Goal: Information Seeking & Learning: Compare options

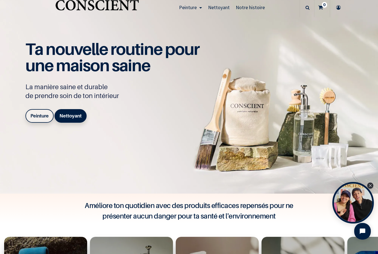
scroll to position [24, 0]
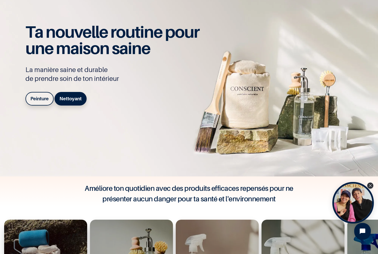
scroll to position [38, 0]
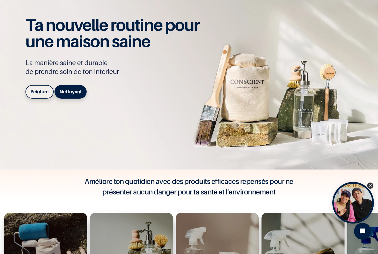
click at [41, 94] on b "Peinture" at bounding box center [39, 92] width 18 height 6
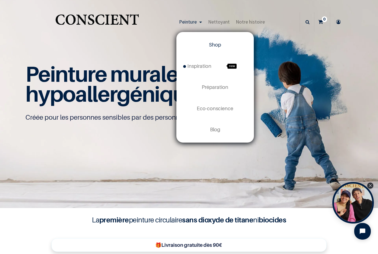
click at [37, 51] on img at bounding box center [189, 104] width 378 height 208
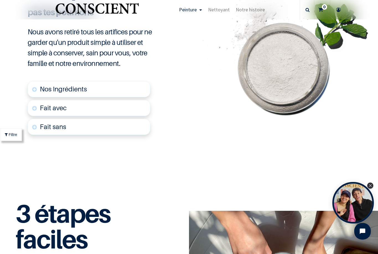
scroll to position [1359, 0]
click at [51, 93] on span "Nos Ingrédients" at bounding box center [63, 89] width 47 height 8
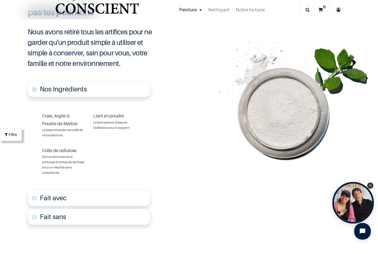
click at [59, 126] on font "Craie, Argile & Poudre de Marbre" at bounding box center [59, 119] width 35 height 13
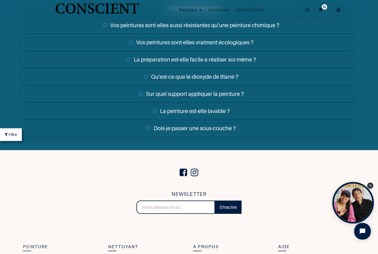
scroll to position [2066, 0]
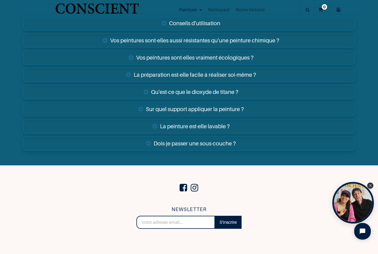
click at [164, 151] on link "Dois-je passer une sous-couche ?" at bounding box center [189, 143] width 332 height 14
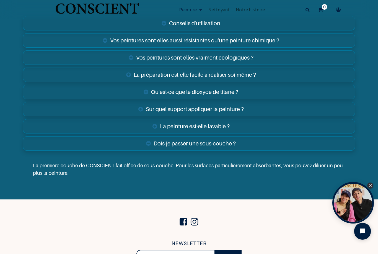
click at [167, 133] on link "La peinture est-elle lavable ?" at bounding box center [189, 126] width 332 height 14
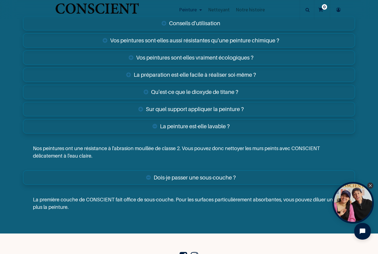
click at [161, 133] on link "La peinture est-elle lavable ?" at bounding box center [189, 126] width 332 height 14
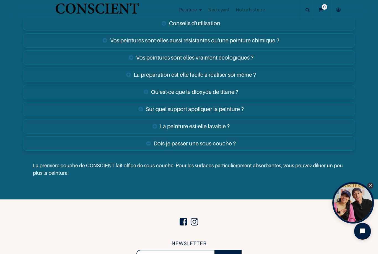
click at [142, 116] on link "Sur quel support appliquer la peinture ?" at bounding box center [189, 109] width 332 height 14
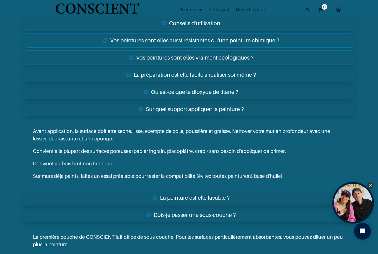
click at [148, 99] on link "Qu'est-ce que le dioxyde de titane ?" at bounding box center [189, 92] width 332 height 14
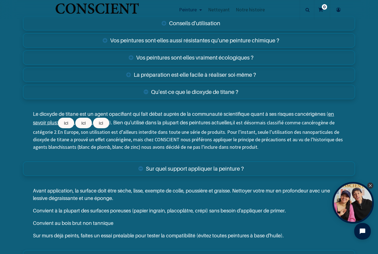
click at [321, 82] on link "La préparation est-elle facile à réaliser soi-même ?" at bounding box center [189, 75] width 332 height 14
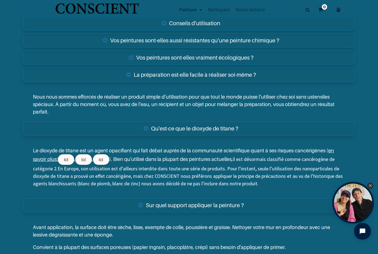
click at [90, 65] on link "Vos peintures sont-elles vraiment écologiques ?" at bounding box center [189, 57] width 332 height 14
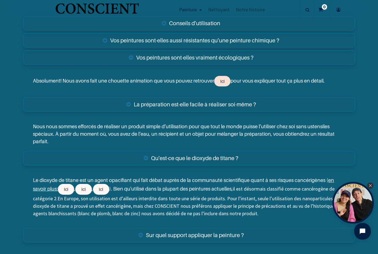
click at [223, 86] on link "ici" at bounding box center [222, 81] width 16 height 11
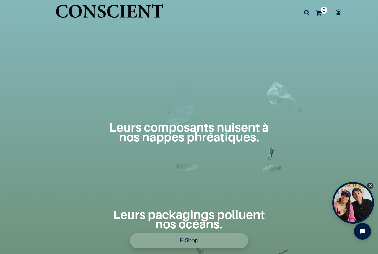
scroll to position [453, 0]
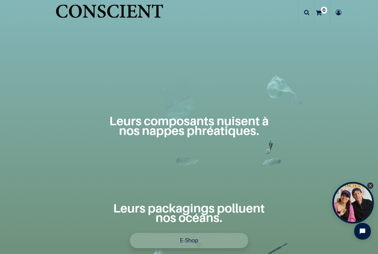
click at [132, 144] on div "Leurs composants nuisent à nos nappes phréatiques." at bounding box center [189, 91] width 352 height 183
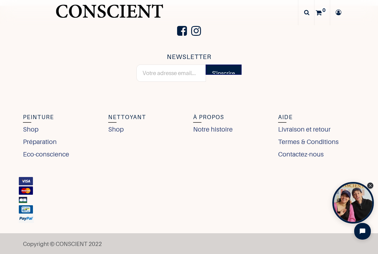
scroll to position [2305, 0]
click at [314, 155] on link "Contactez-nous" at bounding box center [302, 155] width 48 height 10
click at [342, 127] on li "Livraison et retour" at bounding box center [316, 130] width 77 height 10
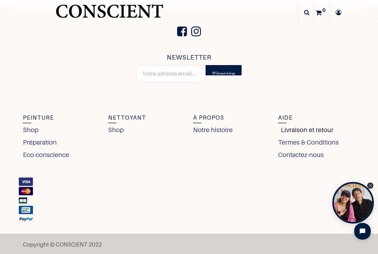
click at [321, 131] on link "Livraison et retour" at bounding box center [305, 130] width 55 height 10
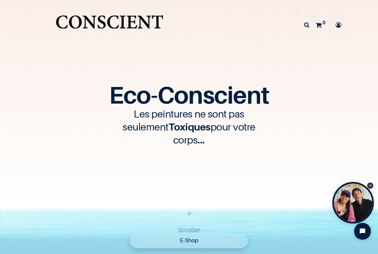
scroll to position [0, 0]
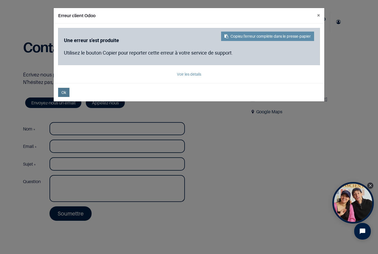
click at [65, 88] on button "Ok" at bounding box center [63, 92] width 11 height 9
click at [64, 87] on div "Écrivez-nous pour toutes questions que vous pourriez avoir sur nos produits. N'…" at bounding box center [132, 78] width 227 height 25
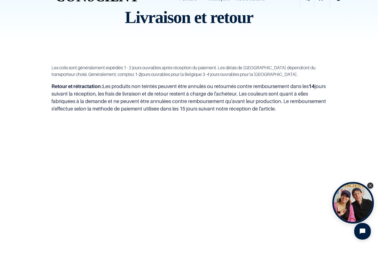
scroll to position [35, 0]
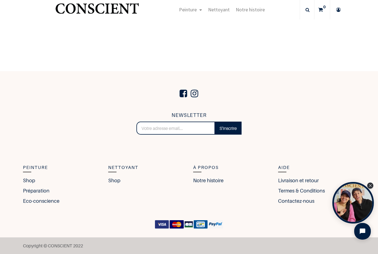
scroll to position [233, 0]
click at [40, 199] on link "Eco-conscience" at bounding box center [42, 200] width 39 height 7
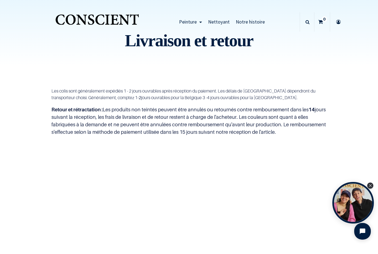
scroll to position [0, 0]
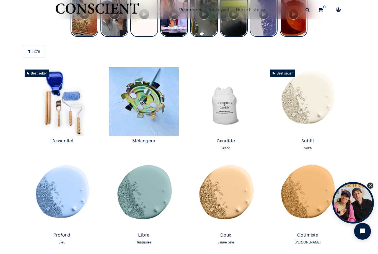
scroll to position [282, 0]
click at [225, 127] on img at bounding box center [225, 101] width 79 height 69
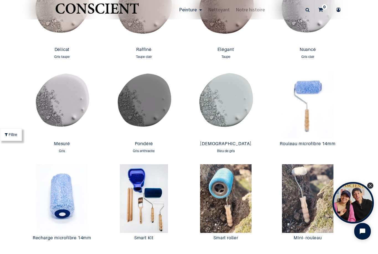
scroll to position [922, 0]
click at [234, 118] on img at bounding box center [225, 104] width 79 height 69
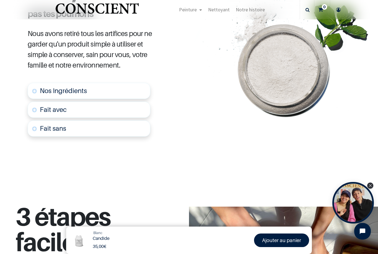
scroll to position [289, 0]
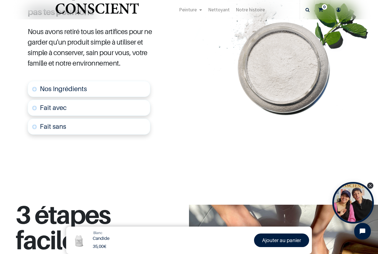
click at [47, 89] on link "Nos Ingrédients" at bounding box center [89, 89] width 123 height 16
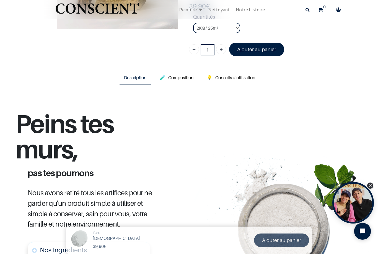
scroll to position [130, 0]
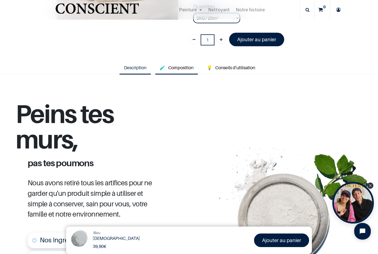
click at [175, 65] on span "Composition" at bounding box center [180, 68] width 25 height 6
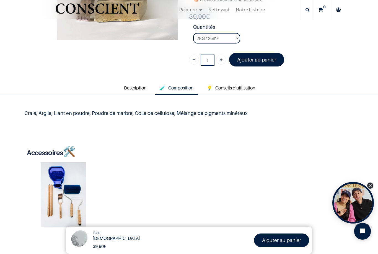
scroll to position [109, 0]
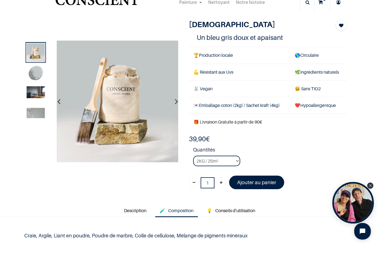
scroll to position [19, 0]
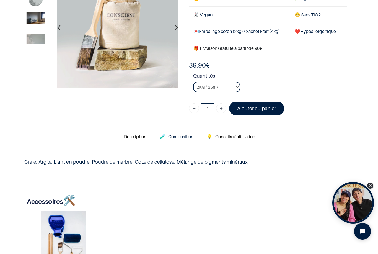
scroll to position [61, 0]
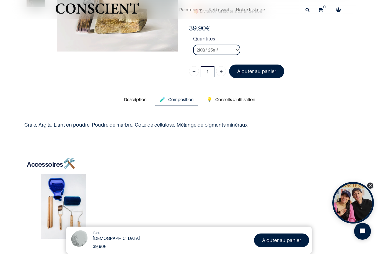
scroll to position [98, 0]
click at [240, 97] on span "Conseils d'utilisation" at bounding box center [235, 99] width 40 height 6
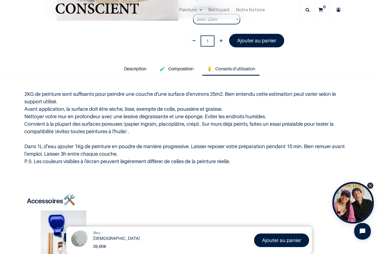
scroll to position [129, 0]
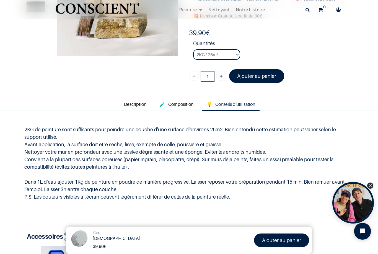
scroll to position [94, 0]
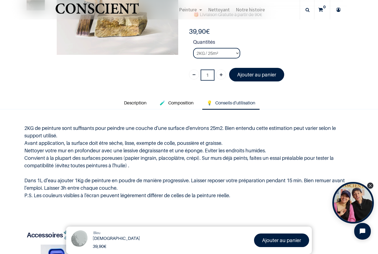
click at [5, 141] on div "2KG de peinture sont suffisants pour peindre une couche d'une surface d'environ…" at bounding box center [189, 161] width 378 height 105
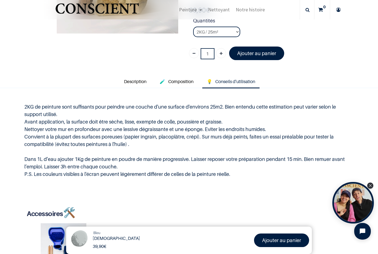
scroll to position [93, 0]
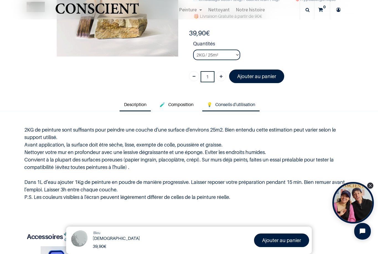
click at [136, 103] on span "Description" at bounding box center [135, 105] width 22 height 6
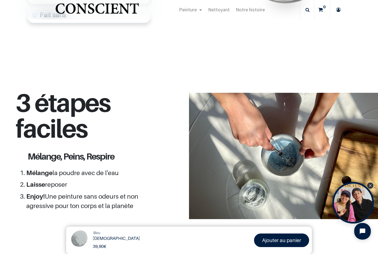
scroll to position [393, 0]
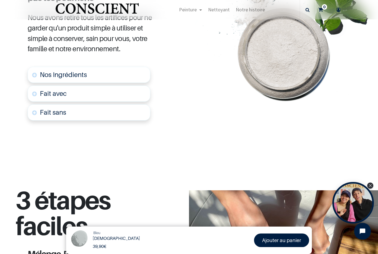
scroll to position [295, 0]
click at [42, 70] on span "Nos Ingrédients" at bounding box center [63, 74] width 47 height 8
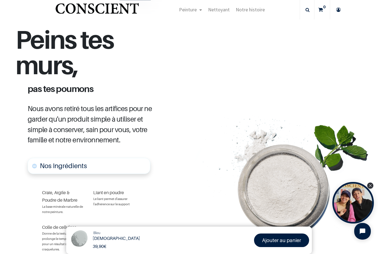
scroll to position [203, 0]
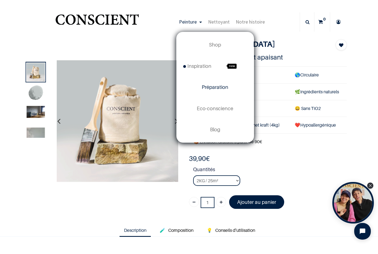
click at [220, 89] on span "Préparation" at bounding box center [215, 87] width 27 height 6
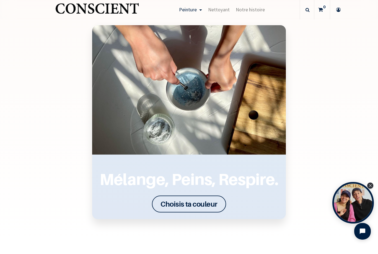
scroll to position [702, 0]
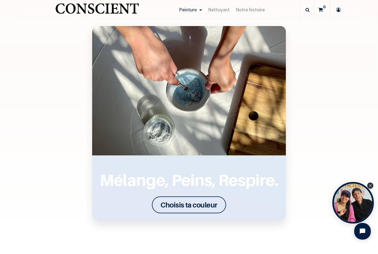
click at [174, 206] on font "Choisis ta couleur" at bounding box center [189, 204] width 57 height 9
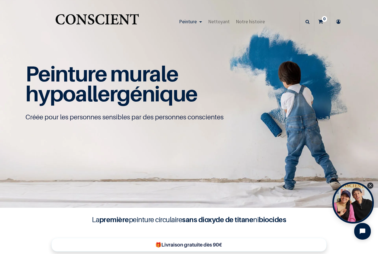
scroll to position [0, 0]
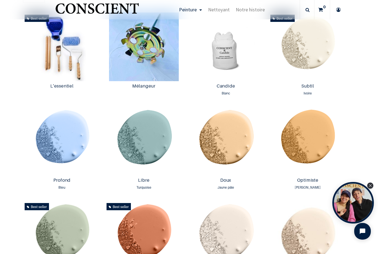
scroll to position [336, 0]
click at [224, 68] on img at bounding box center [225, 46] width 79 height 69
click at [225, 154] on img at bounding box center [225, 141] width 79 height 69
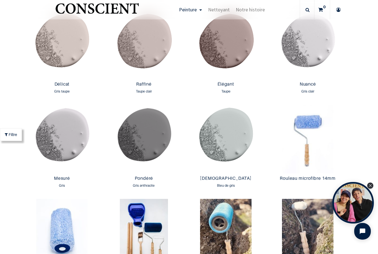
scroll to position [889, 0]
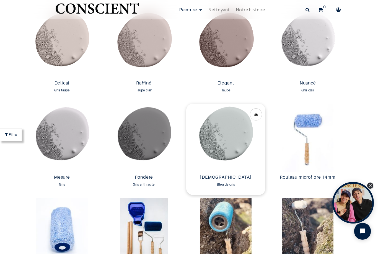
click at [238, 152] on img at bounding box center [225, 138] width 79 height 69
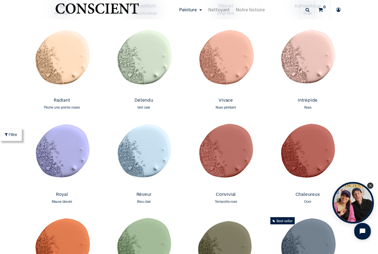
scroll to position [588, 0]
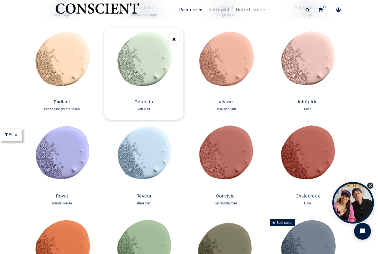
click at [157, 72] on img at bounding box center [143, 62] width 79 height 69
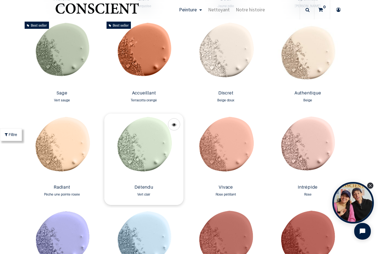
scroll to position [501, 0]
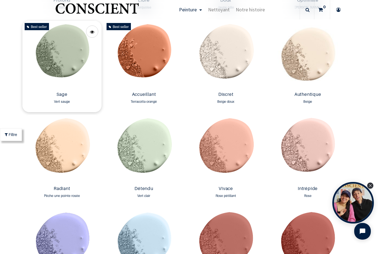
click at [60, 63] on img at bounding box center [61, 55] width 79 height 69
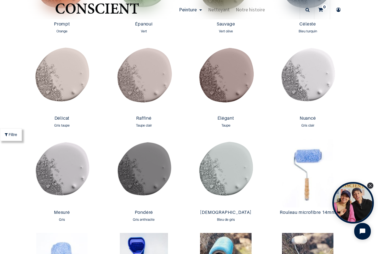
scroll to position [856, 0]
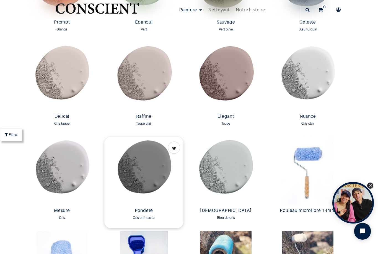
click at [142, 175] on img at bounding box center [143, 171] width 79 height 69
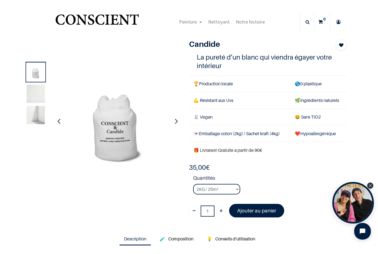
click at [35, 92] on img at bounding box center [36, 93] width 18 height 18
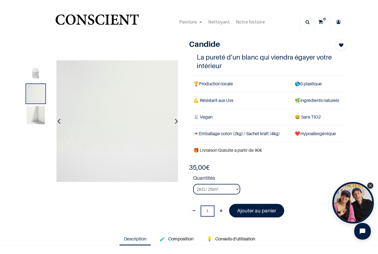
click at [33, 114] on img at bounding box center [36, 115] width 18 height 18
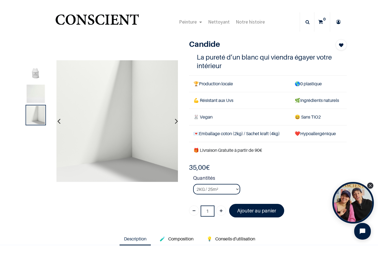
click at [38, 94] on img at bounding box center [36, 93] width 18 height 18
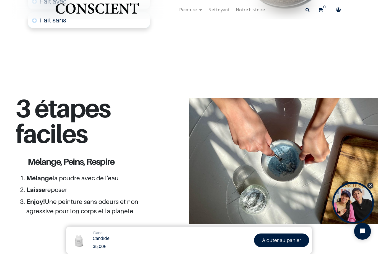
scroll to position [426, 0]
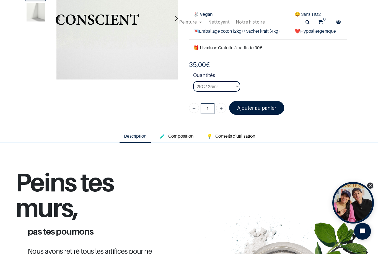
scroll to position [92, 0]
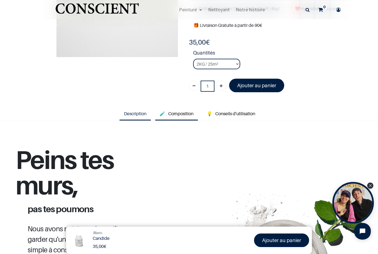
click at [177, 111] on span "Composition" at bounding box center [180, 114] width 25 height 6
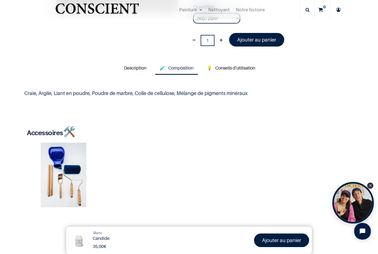
scroll to position [139, 0]
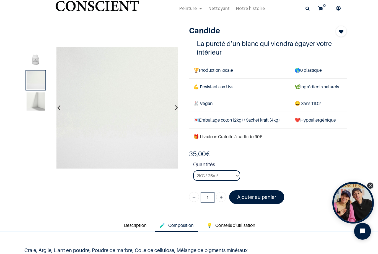
scroll to position [12, 0]
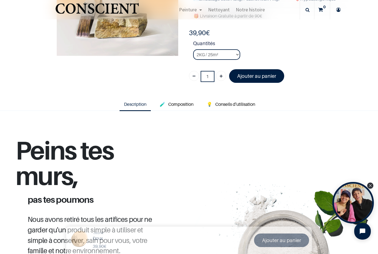
scroll to position [94, 0]
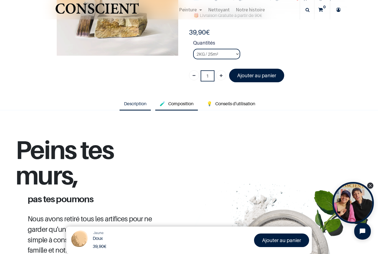
click at [182, 103] on span "Composition" at bounding box center [180, 104] width 25 height 6
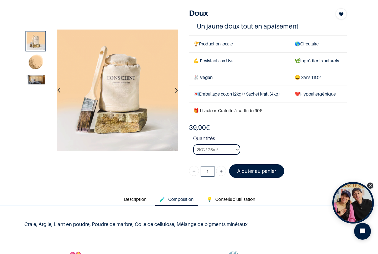
scroll to position [31, 0]
click at [119, 91] on img at bounding box center [117, 90] width 122 height 122
click at [33, 80] on img at bounding box center [36, 79] width 18 height 9
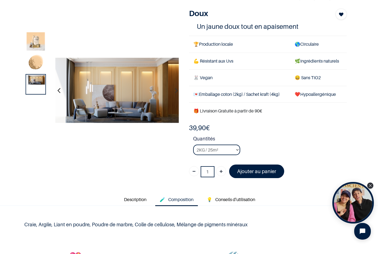
click at [36, 60] on img at bounding box center [36, 63] width 18 height 18
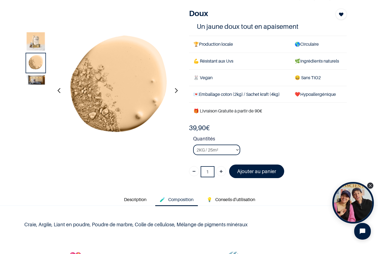
click at [30, 75] on img at bounding box center [36, 79] width 18 height 9
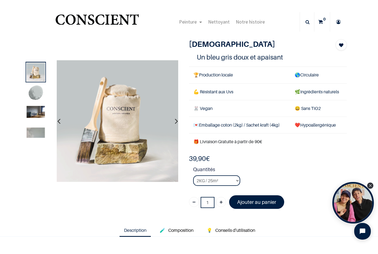
click at [37, 92] on img at bounding box center [36, 93] width 18 height 18
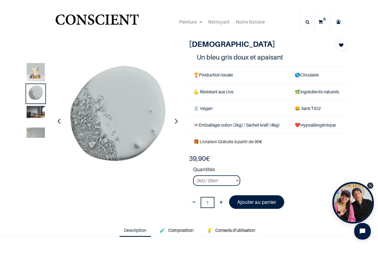
click at [35, 112] on img at bounding box center [36, 112] width 18 height 12
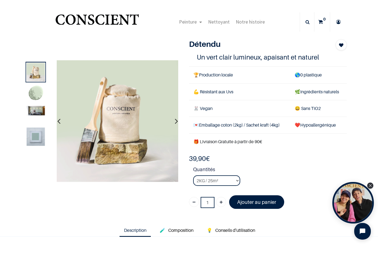
click at [34, 107] on img at bounding box center [36, 110] width 18 height 9
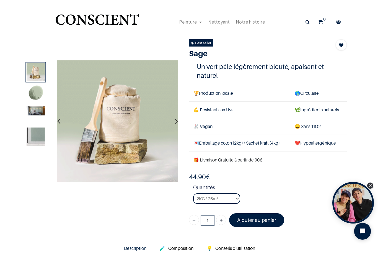
click at [35, 112] on img at bounding box center [36, 110] width 18 height 9
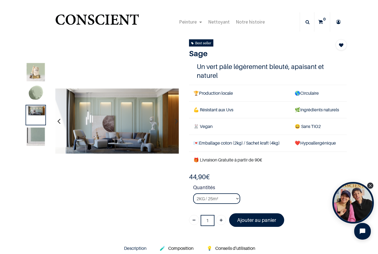
click at [37, 93] on img at bounding box center [36, 93] width 18 height 18
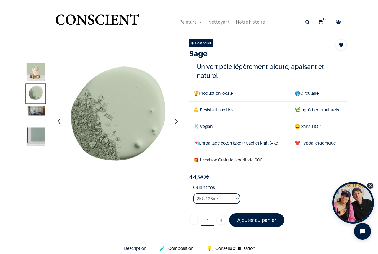
click at [38, 135] on img at bounding box center [36, 136] width 18 height 18
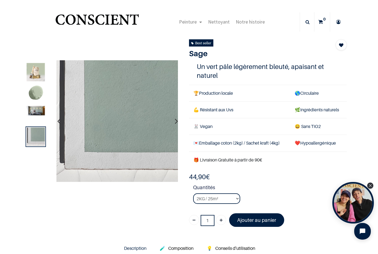
click at [32, 93] on img at bounding box center [36, 93] width 18 height 18
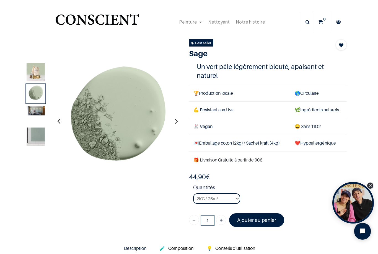
click at [34, 109] on img at bounding box center [36, 110] width 18 height 9
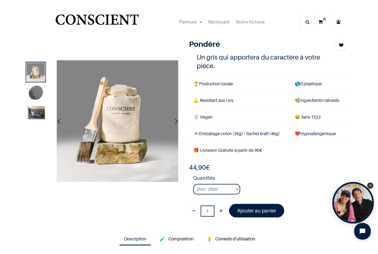
click at [34, 111] on img at bounding box center [36, 112] width 18 height 13
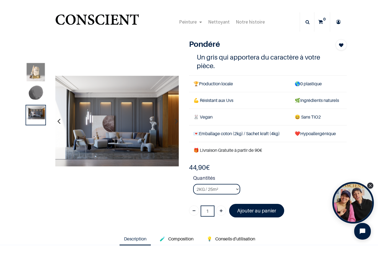
click at [34, 91] on img at bounding box center [36, 93] width 18 height 18
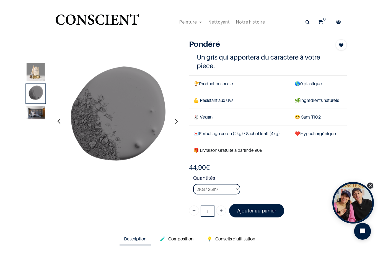
click at [34, 112] on img at bounding box center [36, 112] width 18 height 13
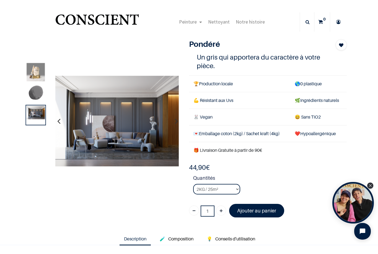
click at [113, 111] on img at bounding box center [117, 121] width 124 height 91
click at [113, 110] on img at bounding box center [117, 121] width 124 height 91
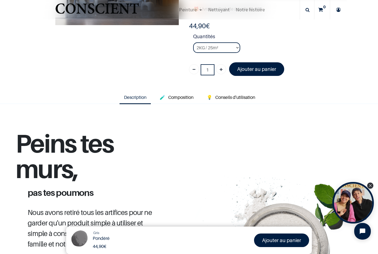
scroll to position [101, 0]
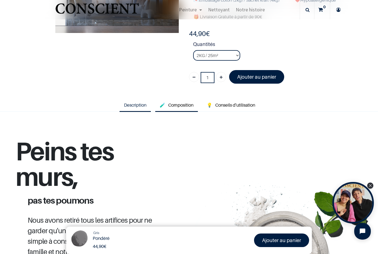
click at [181, 102] on span "Composition" at bounding box center [180, 105] width 25 height 6
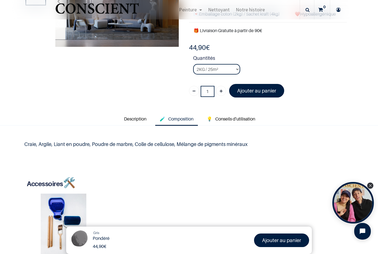
scroll to position [84, 0]
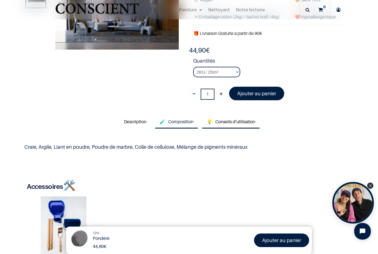
click at [232, 119] on span "Conseils d'utilisation" at bounding box center [235, 122] width 40 height 6
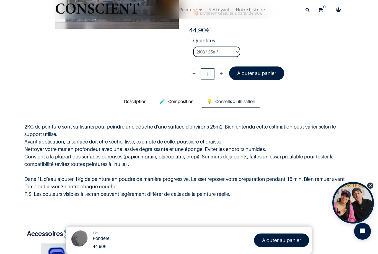
scroll to position [104, 0]
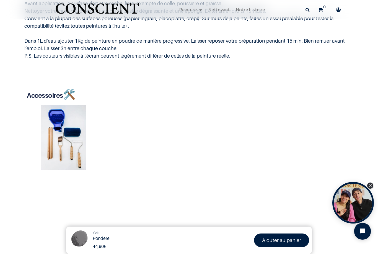
scroll to position [243, 0]
click at [66, 134] on img at bounding box center [63, 137] width 77 height 65
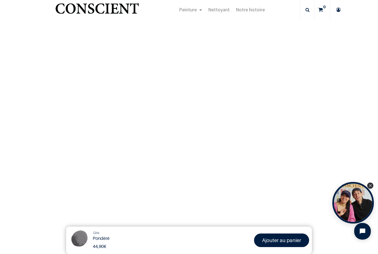
scroll to position [633, 0]
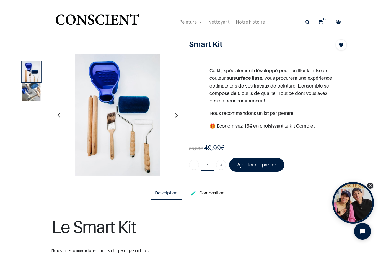
click at [27, 86] on img at bounding box center [31, 91] width 18 height 18
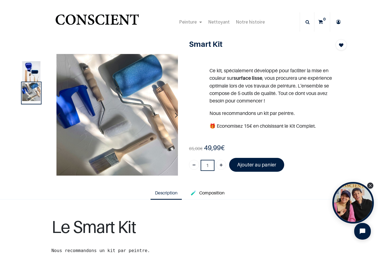
click at [28, 95] on img at bounding box center [31, 91] width 18 height 18
click at [32, 74] on img at bounding box center [31, 74] width 18 height 26
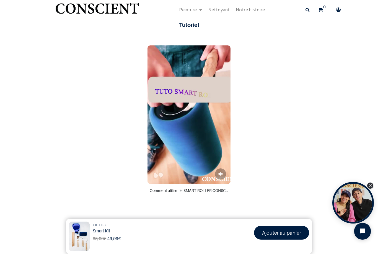
scroll to position [262, 0]
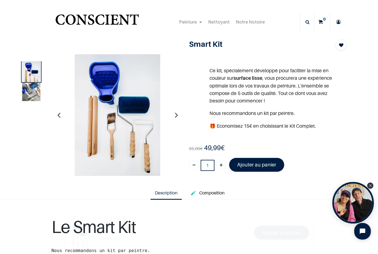
scroll to position [-4, 0]
